Goal: Task Accomplishment & Management: Manage account settings

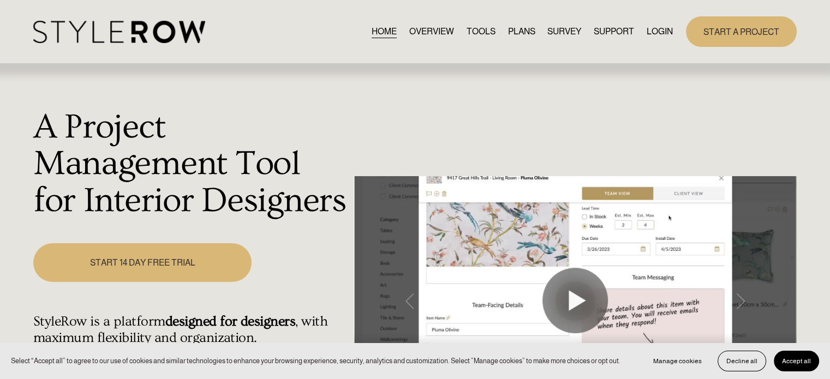
click at [653, 33] on link "LOGIN" at bounding box center [660, 31] width 26 height 15
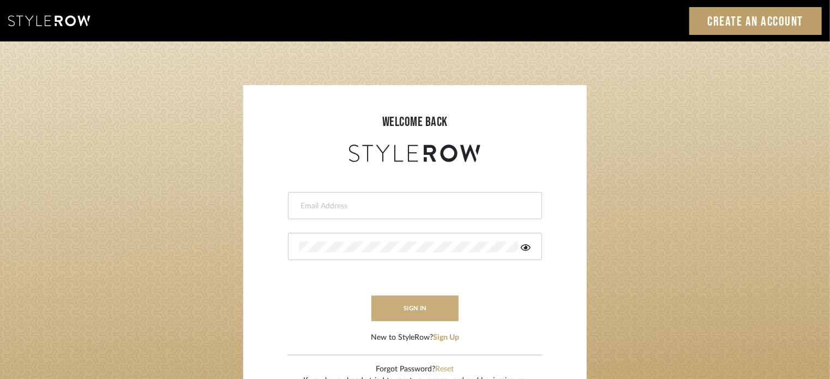
type input "lisaf@fontaine-ds.com"
click at [422, 312] on button "sign in" at bounding box center [415, 309] width 87 height 26
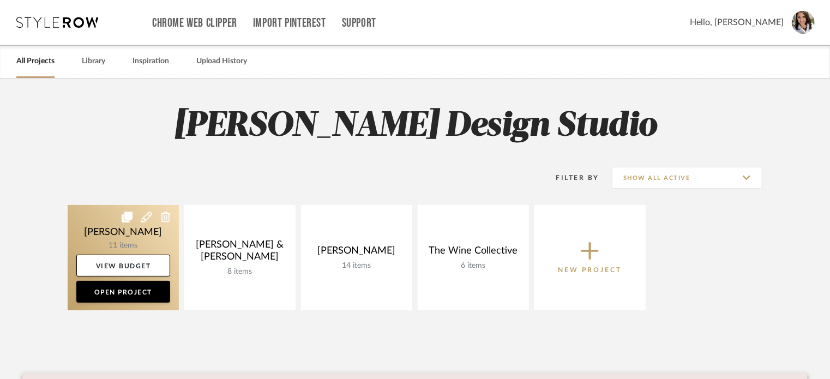
click at [132, 236] on link at bounding box center [123, 257] width 111 height 105
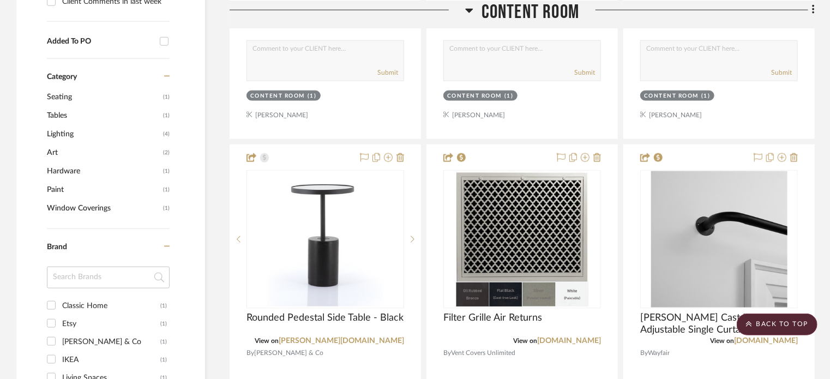
scroll to position [764, 0]
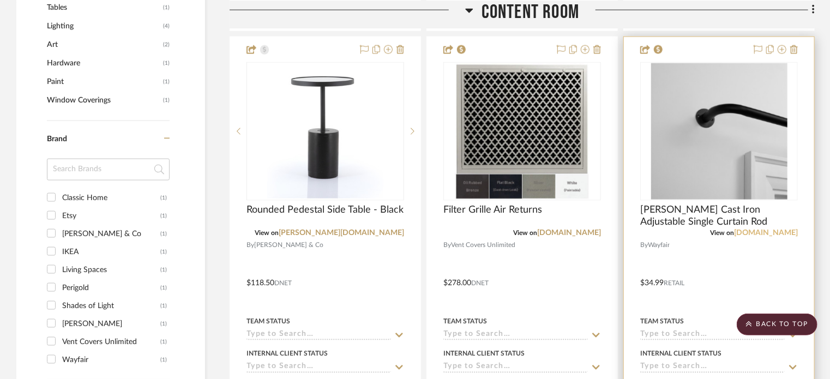
click at [762, 231] on link "[DOMAIN_NAME]" at bounding box center [766, 233] width 64 height 8
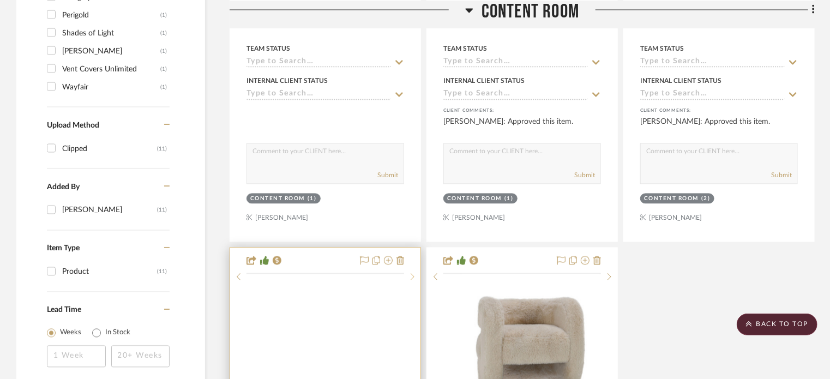
scroll to position [1309, 0]
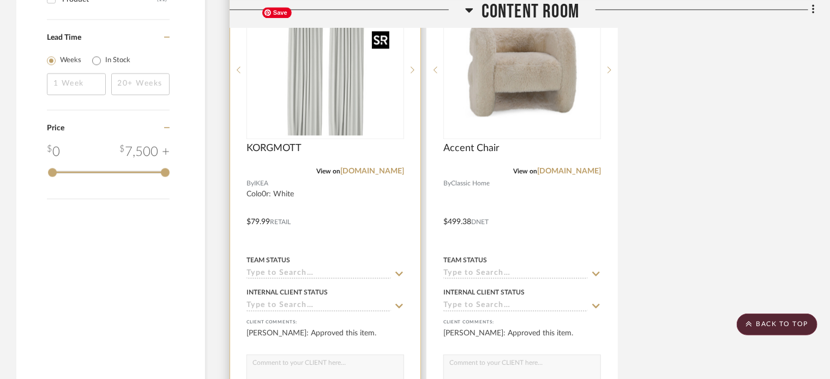
click at [320, 105] on img "0" at bounding box center [326, 70] width 136 height 136
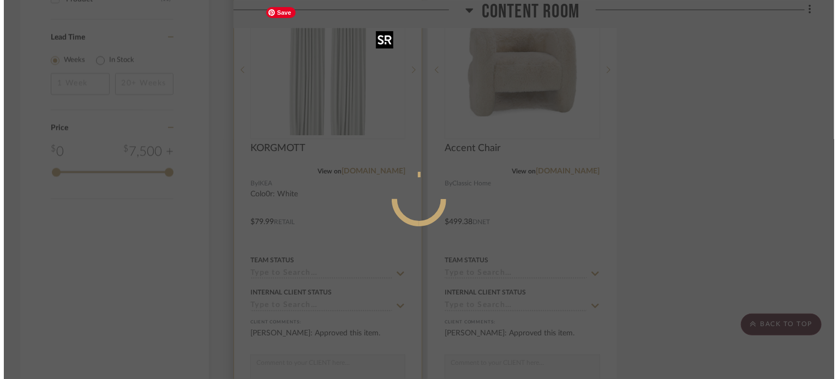
scroll to position [0, 0]
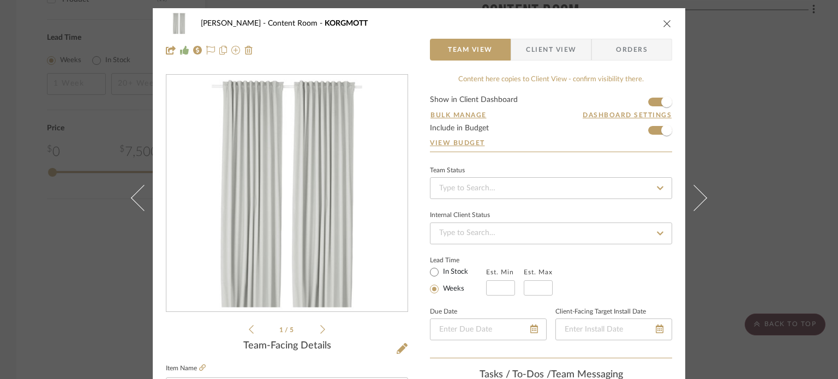
click at [667, 21] on icon "close" at bounding box center [667, 23] width 9 height 9
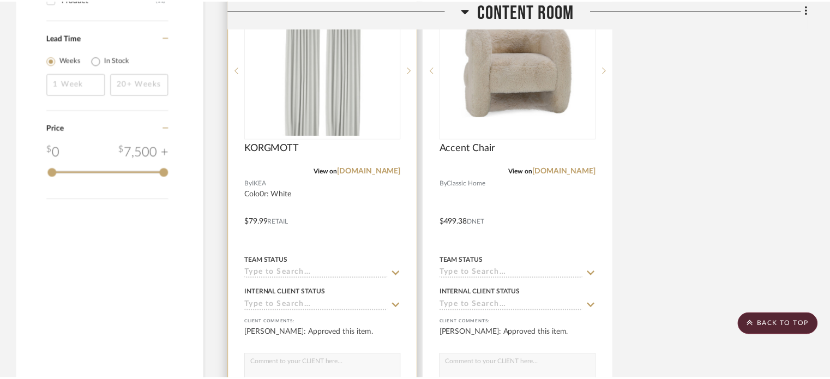
scroll to position [1309, 0]
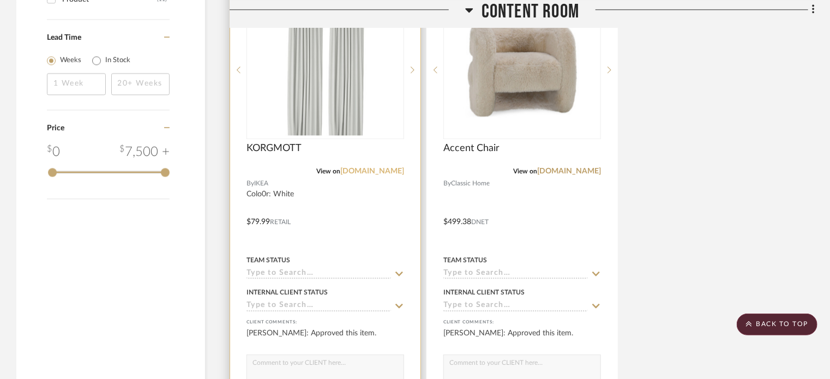
click at [380, 170] on link "[DOMAIN_NAME]" at bounding box center [372, 171] width 64 height 8
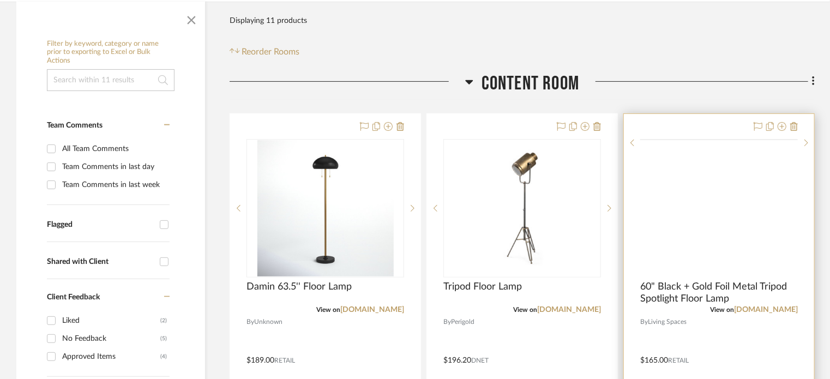
scroll to position [218, 0]
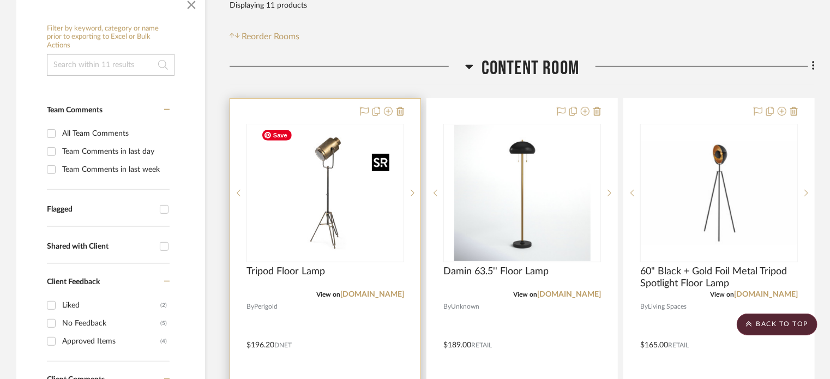
click at [352, 234] on img "0" at bounding box center [326, 193] width 136 height 136
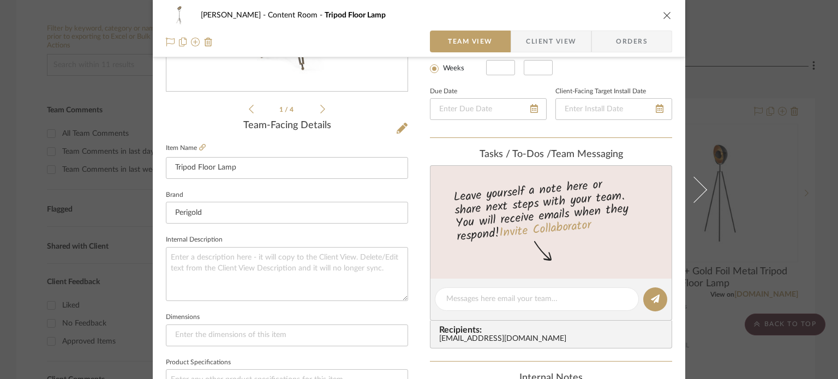
scroll to position [164, 0]
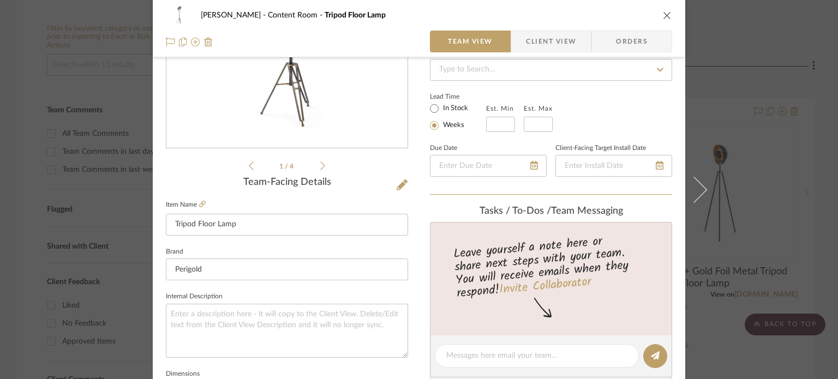
drag, startPoint x: 661, startPoint y: 14, endPoint x: 639, endPoint y: 28, distance: 25.7
click at [663, 14] on icon "close" at bounding box center [667, 15] width 9 height 9
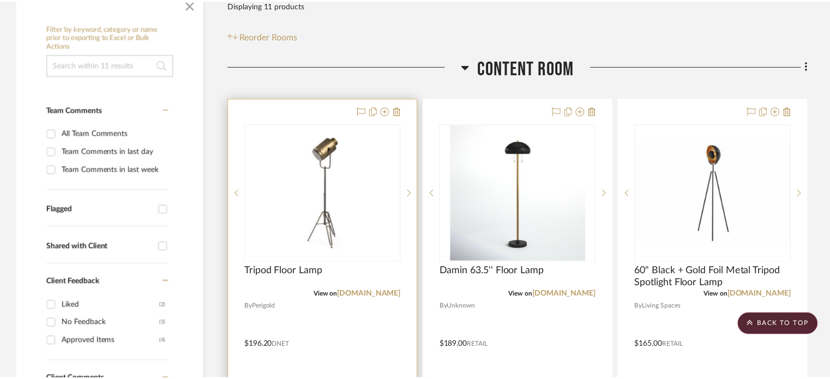
scroll to position [218, 0]
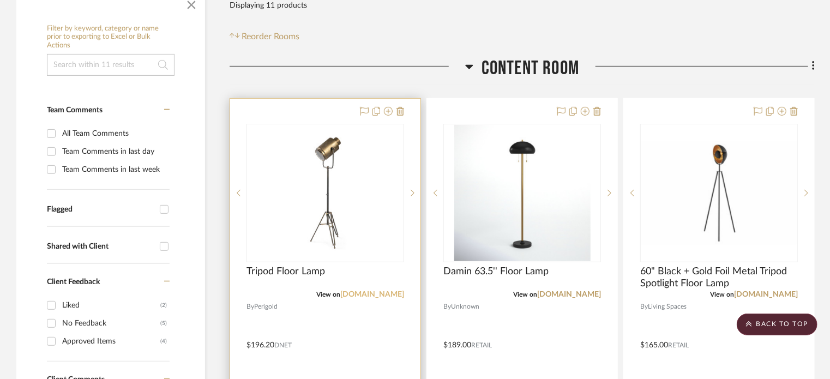
click at [379, 294] on link "[DOMAIN_NAME]" at bounding box center [372, 295] width 64 height 8
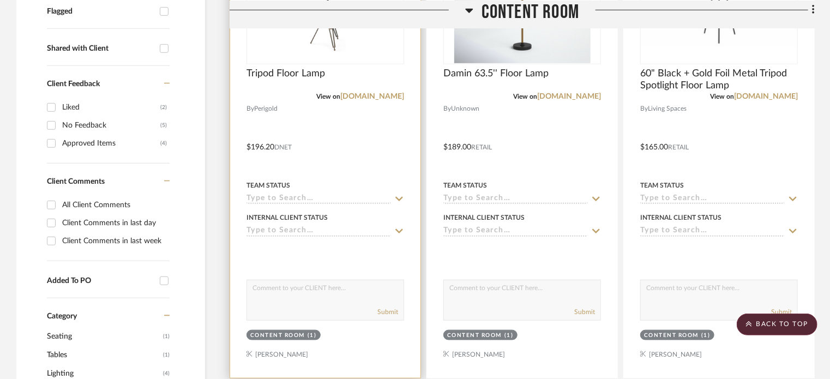
scroll to position [327, 0]
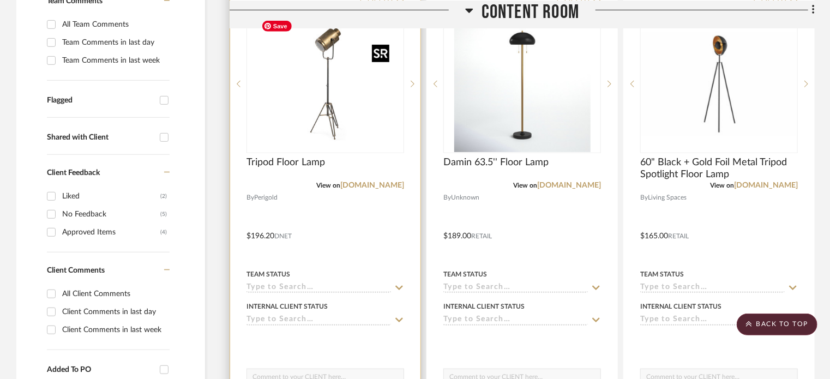
click at [369, 113] on img "0" at bounding box center [326, 84] width 136 height 136
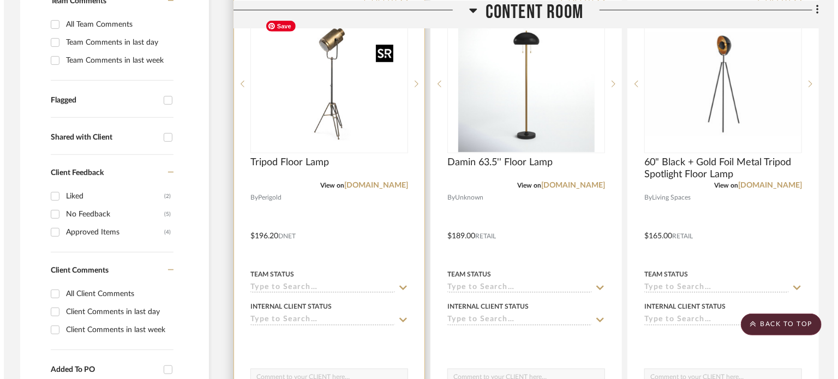
scroll to position [0, 0]
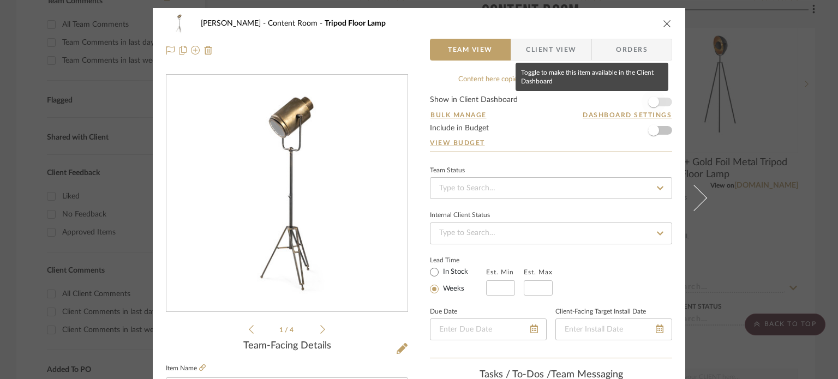
click at [651, 101] on span "button" at bounding box center [653, 102] width 11 height 11
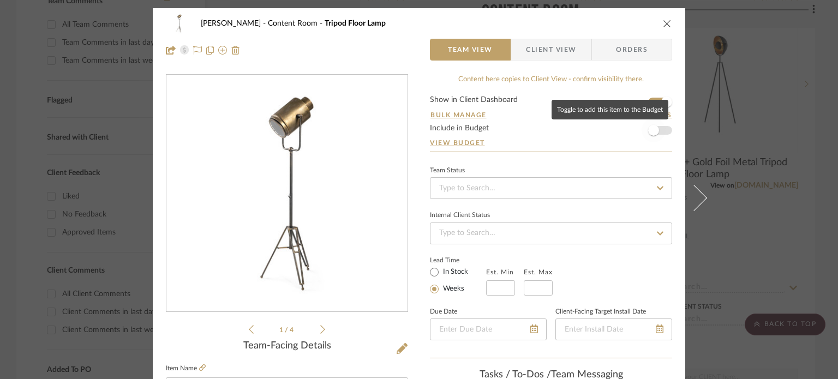
click at [649, 129] on span "button" at bounding box center [653, 130] width 11 height 11
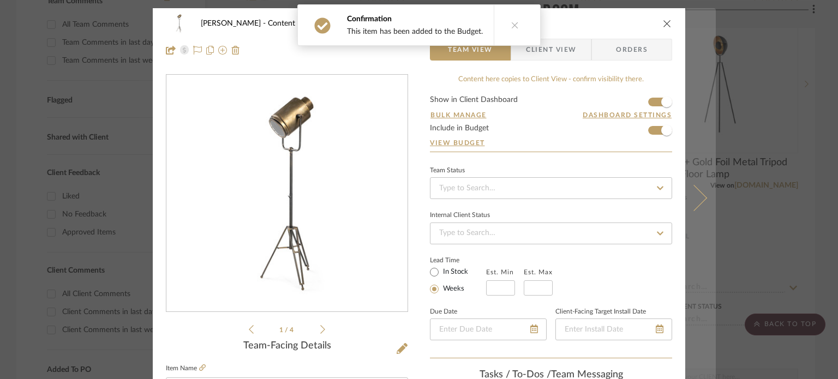
click at [693, 188] on icon at bounding box center [694, 197] width 26 height 26
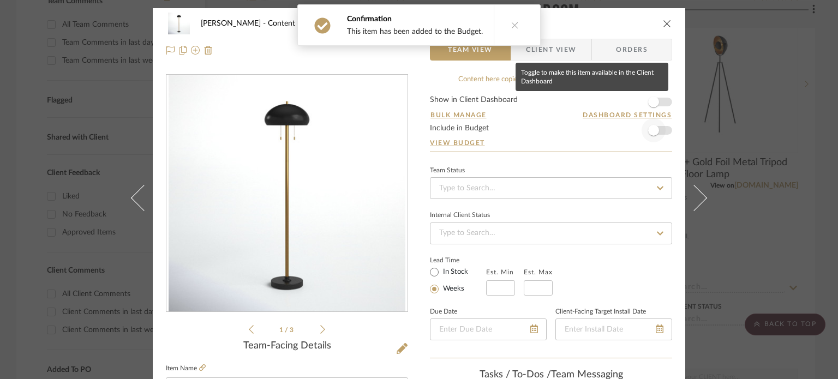
drag, startPoint x: 649, startPoint y: 104, endPoint x: 653, endPoint y: 125, distance: 21.6
click at [649, 104] on span "button" at bounding box center [653, 102] width 11 height 11
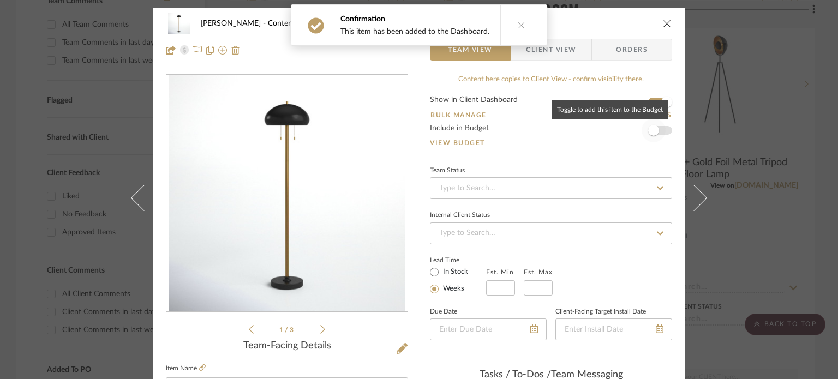
click at [653, 130] on span "button" at bounding box center [653, 130] width 11 height 11
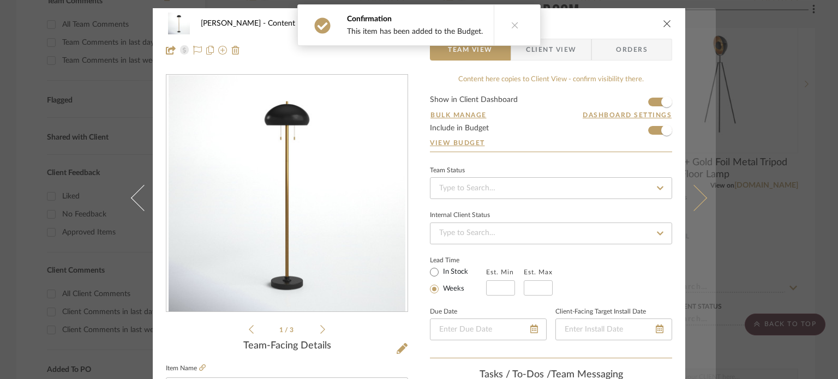
click at [698, 200] on icon at bounding box center [694, 197] width 26 height 26
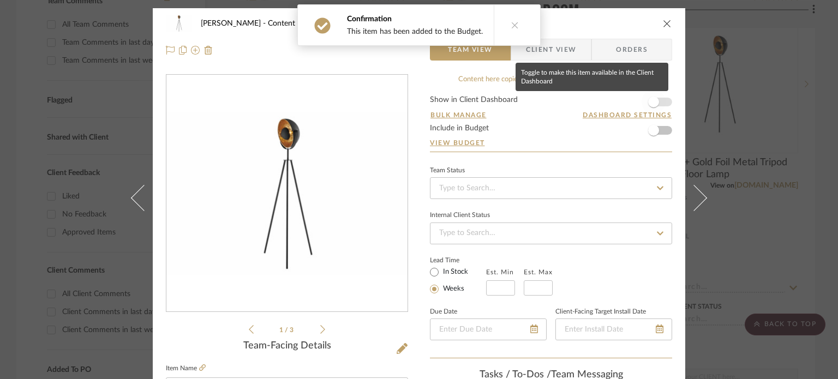
click at [657, 110] on span "button" at bounding box center [654, 102] width 24 height 24
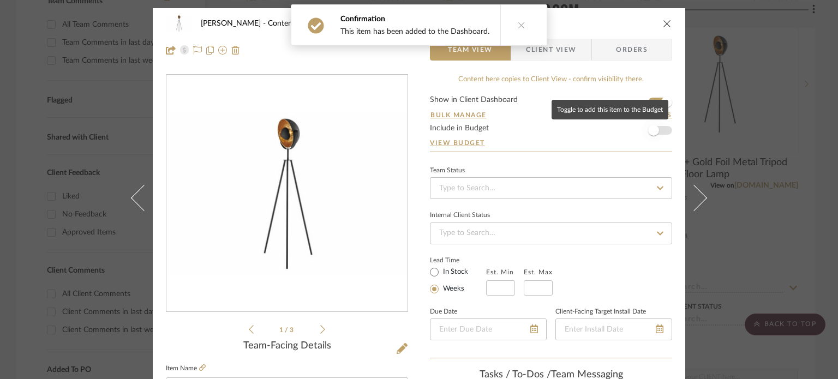
click at [653, 133] on span "button" at bounding box center [653, 130] width 11 height 11
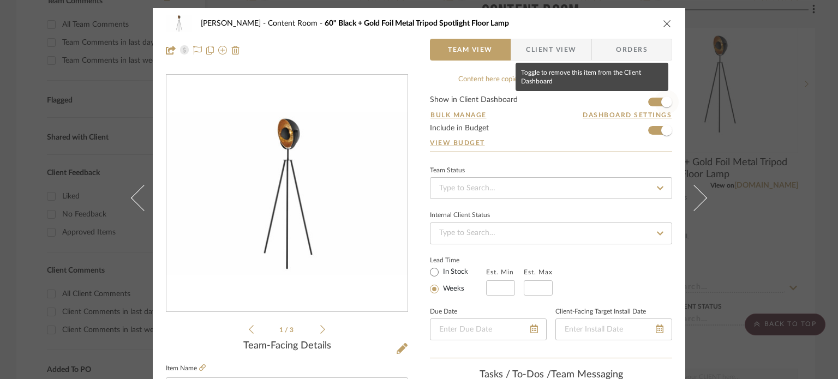
click at [661, 98] on span "button" at bounding box center [666, 102] width 11 height 11
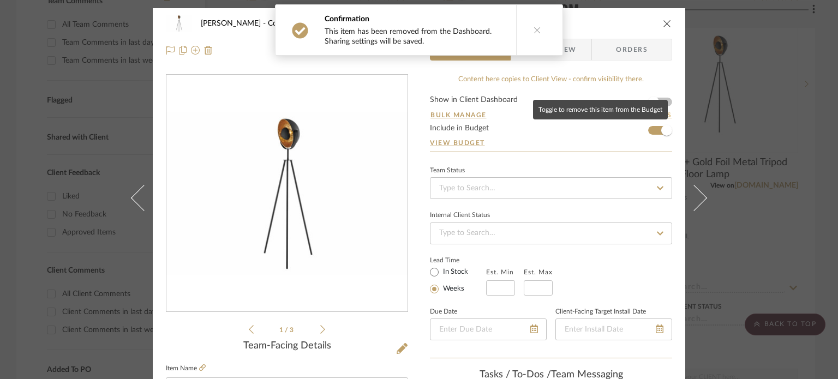
click at [663, 127] on span "button" at bounding box center [666, 130] width 11 height 11
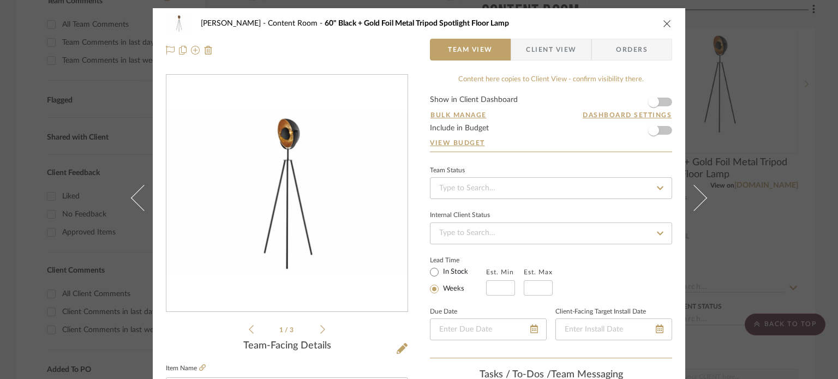
click at [664, 23] on icon "close" at bounding box center [667, 23] width 9 height 9
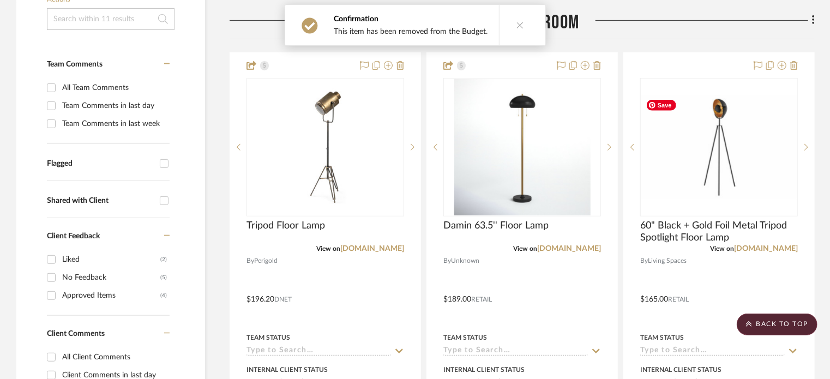
scroll to position [218, 0]
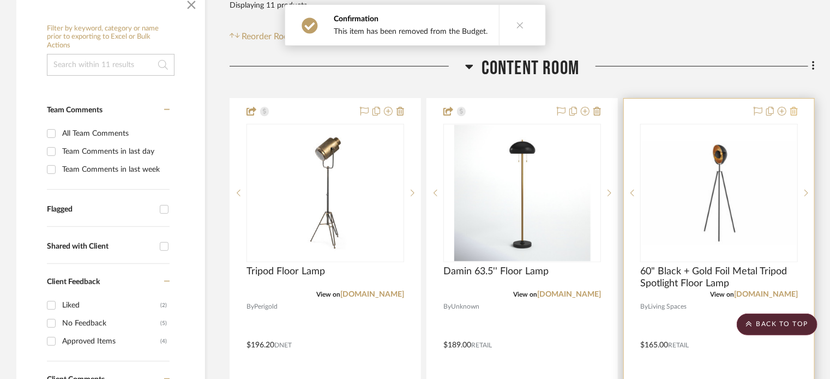
click at [794, 111] on icon at bounding box center [795, 111] width 8 height 9
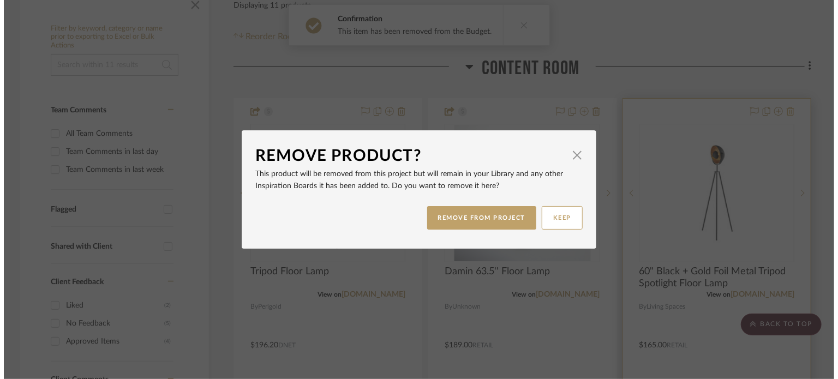
scroll to position [0, 0]
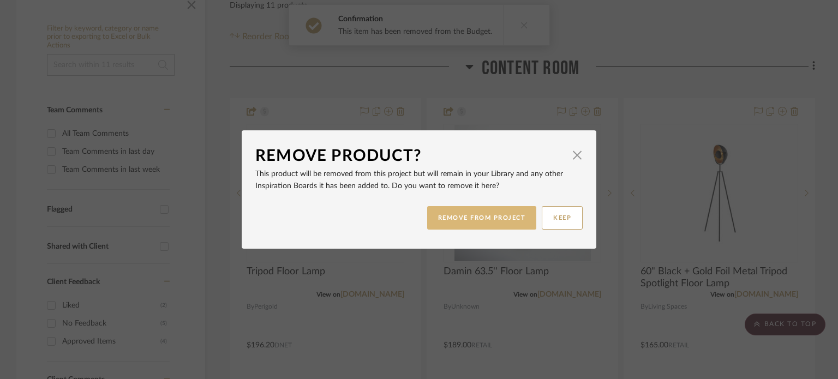
click at [495, 219] on button "REMOVE FROM PROJECT" at bounding box center [482, 217] width 110 height 23
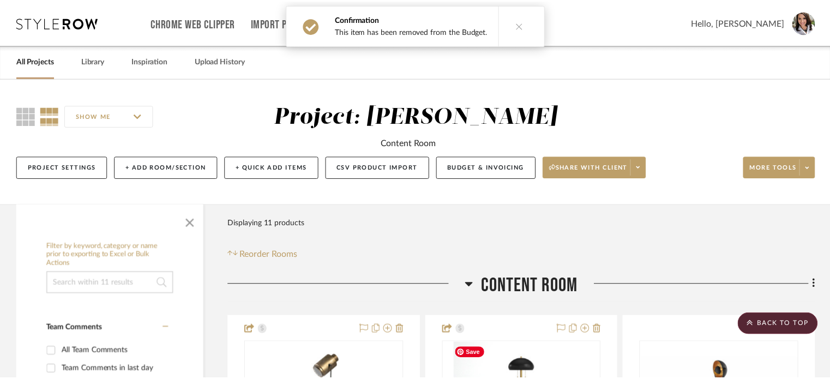
scroll to position [218, 0]
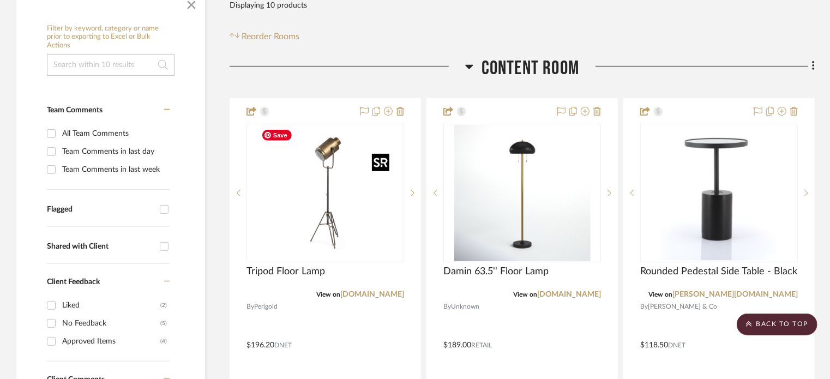
click at [387, 170] on div at bounding box center [380, 162] width 17 height 17
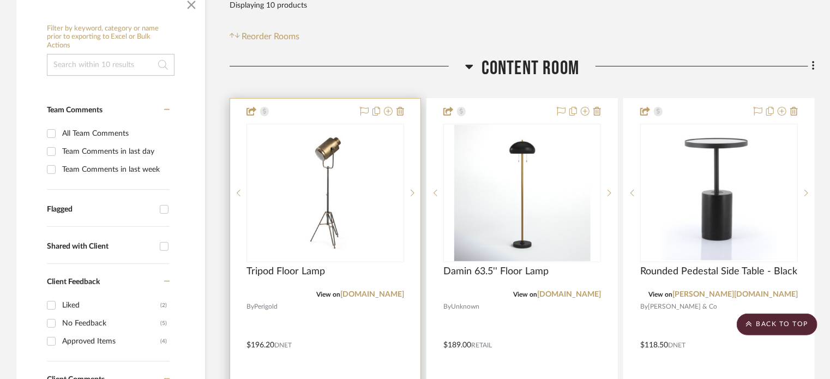
click at [400, 143] on div "0" at bounding box center [325, 192] width 157 height 137
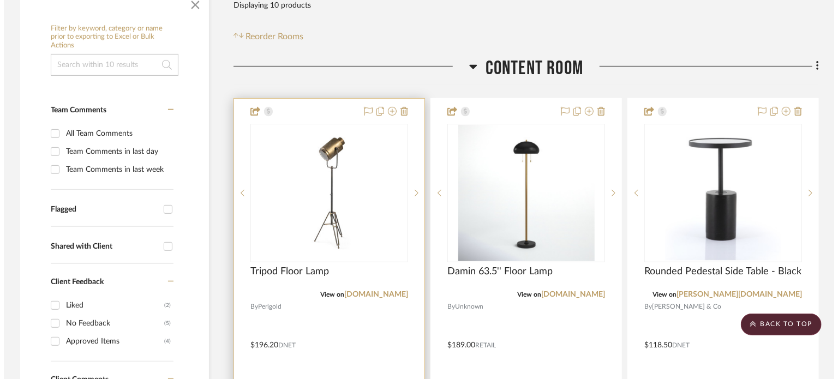
scroll to position [0, 0]
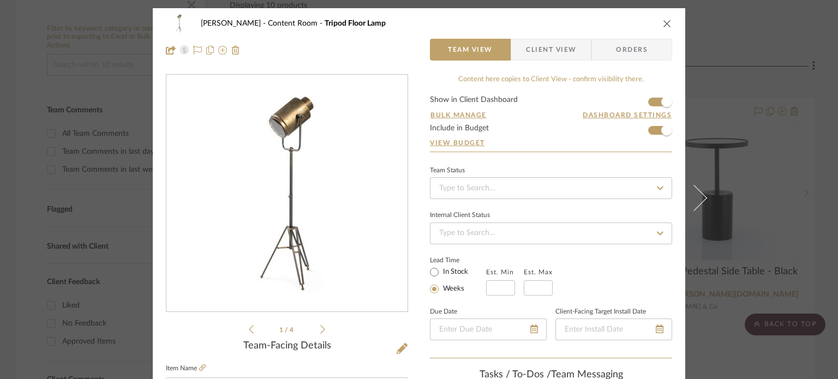
click at [666, 21] on icon "close" at bounding box center [667, 23] width 9 height 9
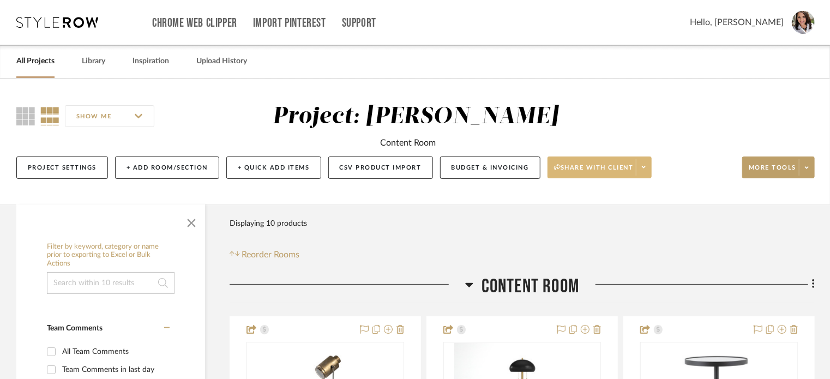
click at [643, 170] on icon at bounding box center [644, 167] width 4 height 6
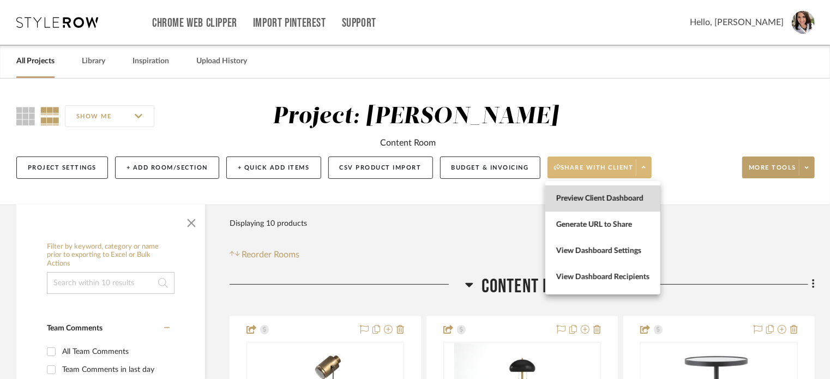
click at [615, 200] on span "Preview Client Dashboard" at bounding box center [602, 198] width 93 height 9
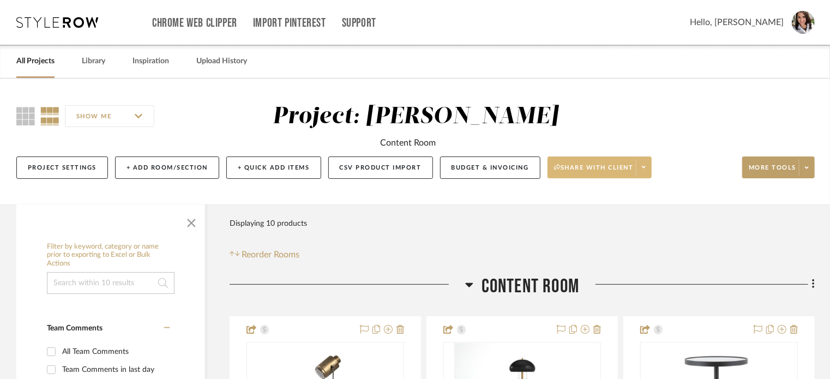
click at [775, 28] on span "Hello, [PERSON_NAME]" at bounding box center [737, 22] width 94 height 13
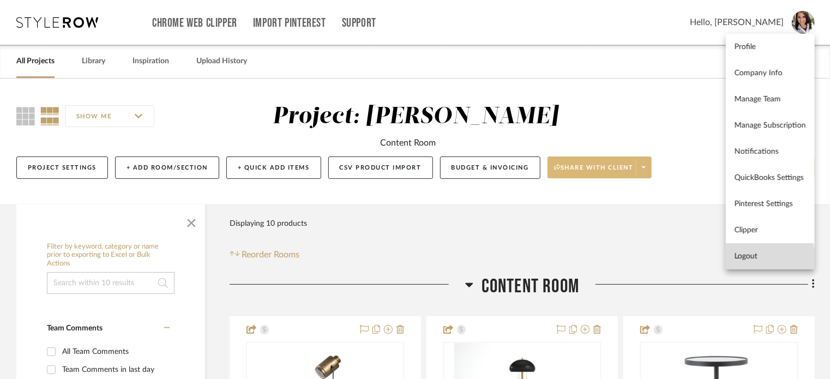
drag, startPoint x: 748, startPoint y: 259, endPoint x: 738, endPoint y: 254, distance: 11.5
click at [748, 259] on span "Logout" at bounding box center [770, 256] width 71 height 9
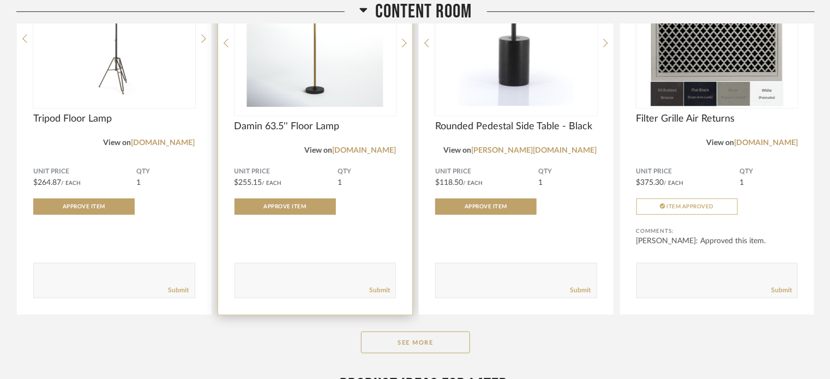
scroll to position [273, 0]
